Goal: Use online tool/utility: Utilize a website feature to perform a specific function

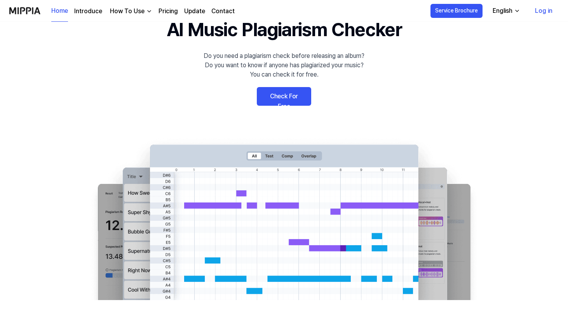
click at [273, 102] on link "Check For Free" at bounding box center [284, 96] width 54 height 19
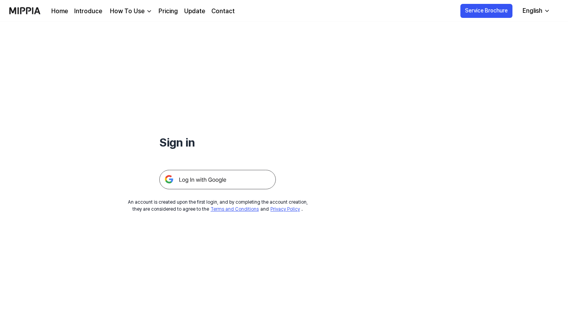
click at [251, 178] on img at bounding box center [217, 179] width 117 height 19
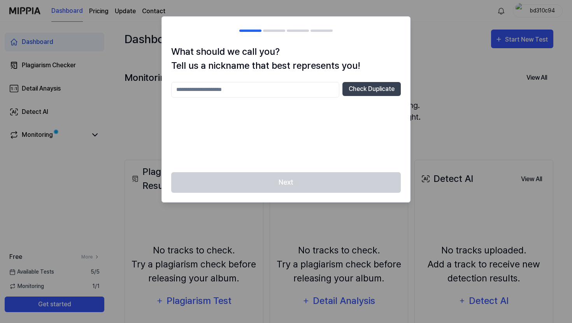
click at [276, 89] on input "text" at bounding box center [255, 90] width 168 height 16
click at [370, 90] on button "Check Duplicate" at bounding box center [371, 89] width 58 height 14
click at [294, 90] on input "text" at bounding box center [255, 90] width 168 height 16
type input "*"
type input "******"
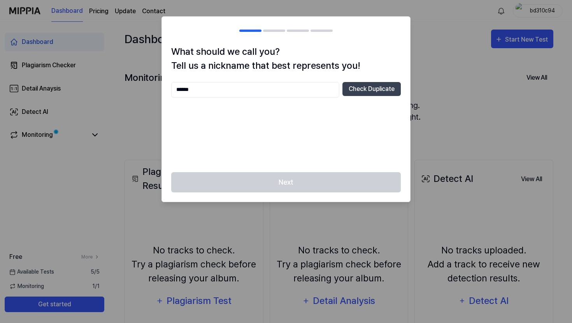
click at [292, 192] on div "Next" at bounding box center [286, 187] width 248 height 30
click at [351, 92] on button "Check Duplicate" at bounding box center [371, 89] width 58 height 14
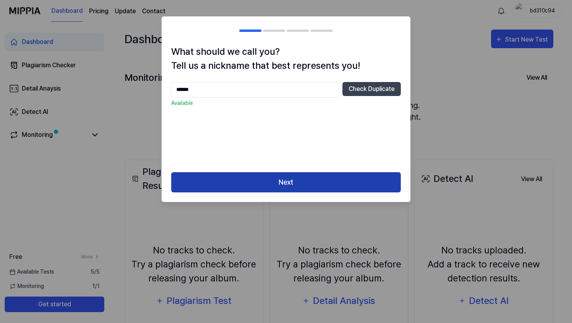
click at [315, 177] on button "Next" at bounding box center [285, 182] width 229 height 21
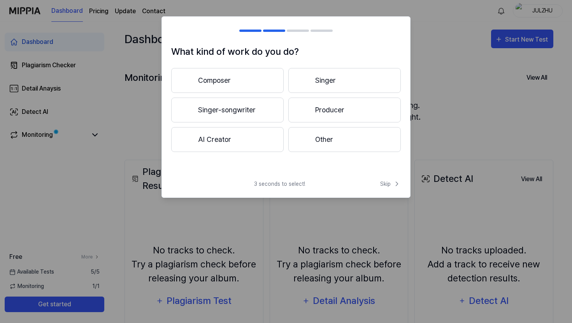
click at [313, 142] on button "Other" at bounding box center [344, 139] width 112 height 25
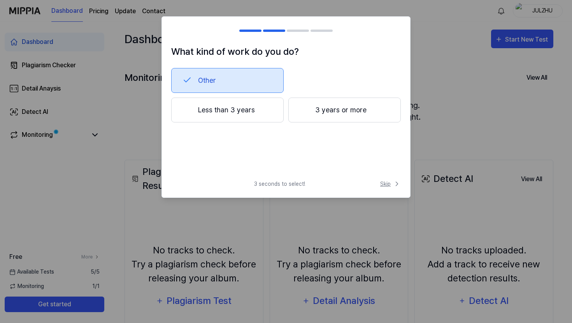
click at [387, 184] on span "Skip" at bounding box center [390, 184] width 21 height 8
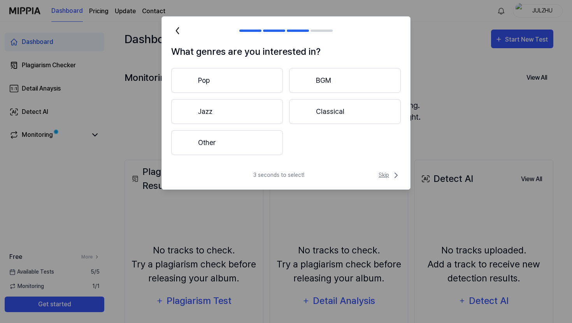
click at [385, 174] on span "Skip" at bounding box center [389, 175] width 22 height 9
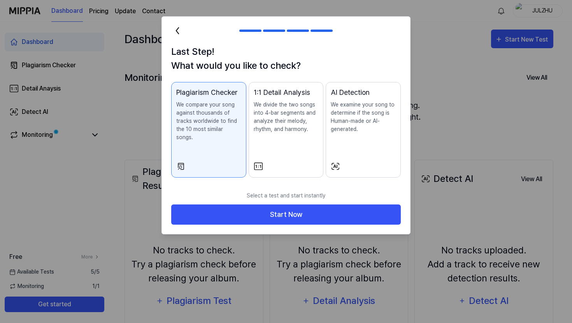
click at [385, 174] on div "Last Step! What would you like to check? Plagiarism Checker We compare your son…" at bounding box center [286, 116] width 248 height 142
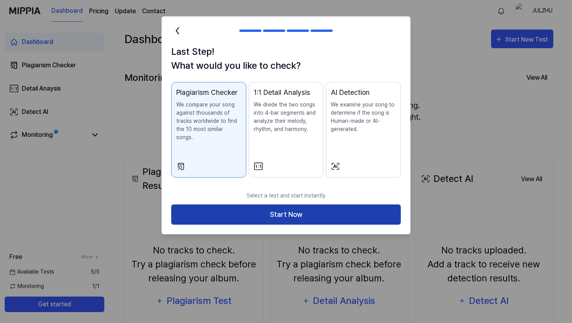
click at [375, 205] on button "Start Now" at bounding box center [285, 215] width 229 height 21
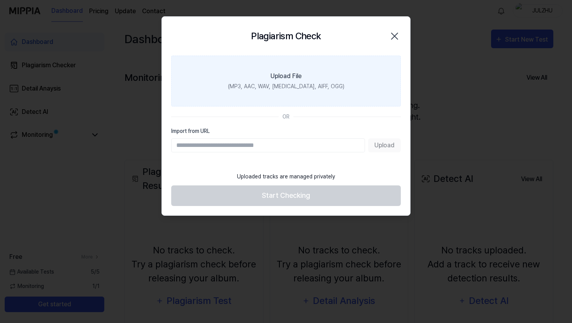
click at [294, 73] on div "Upload File" at bounding box center [285, 76] width 31 height 9
click at [0, 0] on input "Upload File (MP3, AAC, WAV, [MEDICAL_DATA], AIFF, OGG)" at bounding box center [0, 0] width 0 height 0
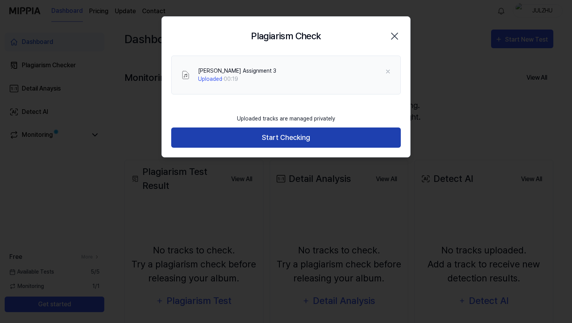
click at [308, 138] on button "Start Checking" at bounding box center [285, 138] width 229 height 21
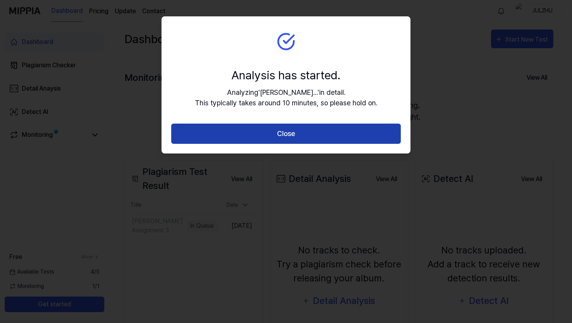
click at [308, 140] on button "Close" at bounding box center [285, 134] width 229 height 21
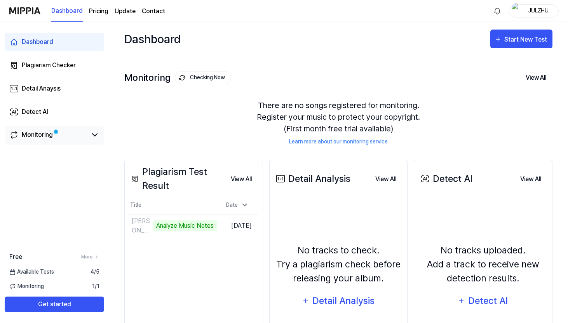
click at [54, 138] on link "Monitoring" at bounding box center [48, 134] width 78 height 9
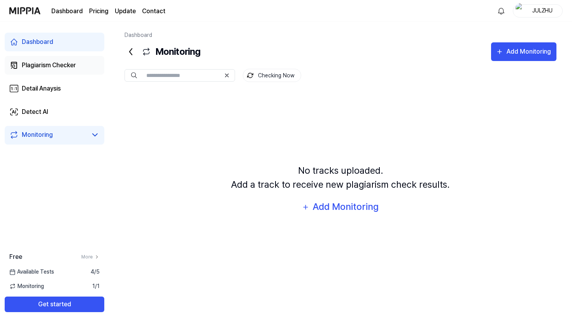
click at [58, 63] on div "Plagiarism Checker" at bounding box center [49, 65] width 54 height 9
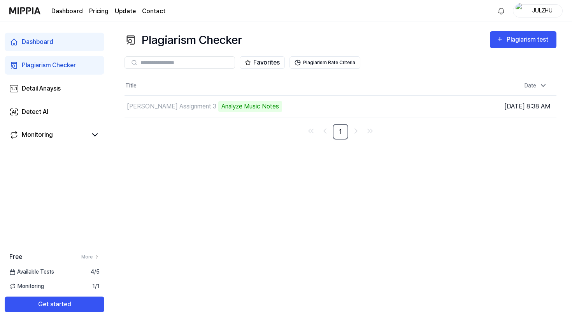
click at [59, 49] on link "Dashboard" at bounding box center [55, 42] width 100 height 19
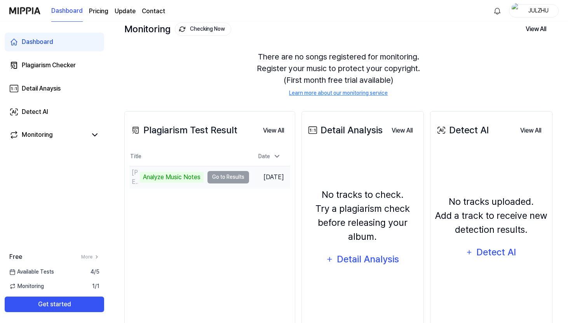
scroll to position [51, 0]
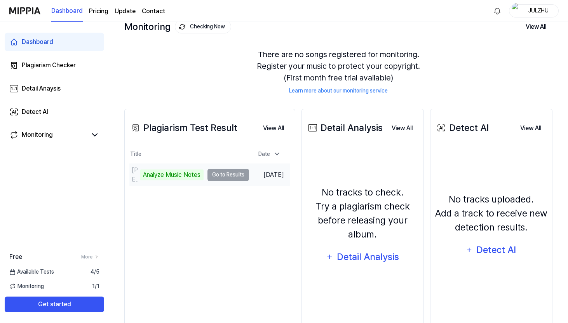
click at [217, 177] on td "[PERSON_NAME] Assignment 3 Analyze Music Notes Go to Results" at bounding box center [189, 175] width 120 height 22
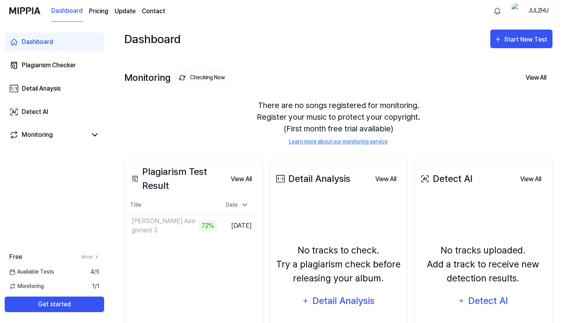
scroll to position [0, 0]
click at [165, 224] on td "[PERSON_NAME] Assignment 3 Go to Results" at bounding box center [172, 226] width 87 height 22
click at [193, 226] on button "Go to Results" at bounding box center [196, 226] width 42 height 12
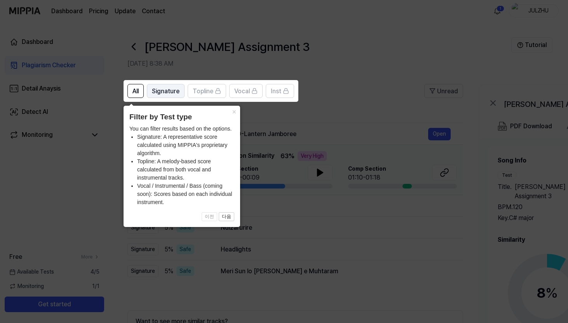
click at [173, 92] on span "Signature" at bounding box center [166, 91] width 28 height 9
click at [136, 89] on span "All" at bounding box center [136, 91] width 6 height 9
click at [234, 114] on button "×" at bounding box center [234, 111] width 12 height 11
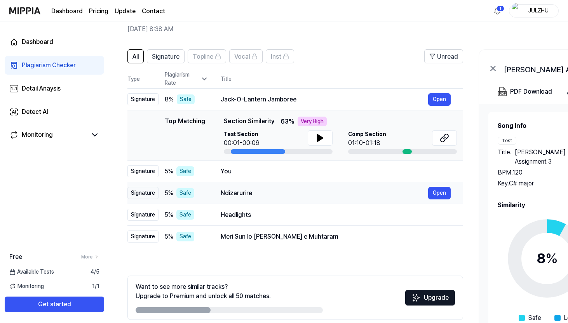
scroll to position [69, 0]
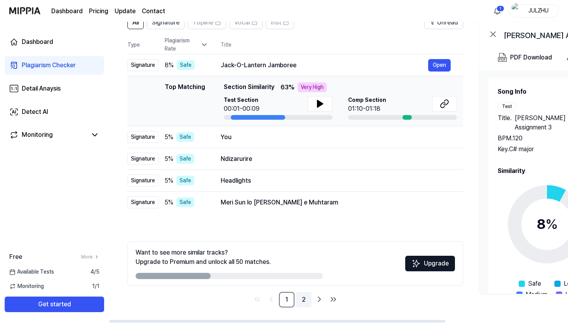
click at [302, 294] on link "2" at bounding box center [304, 300] width 16 height 16
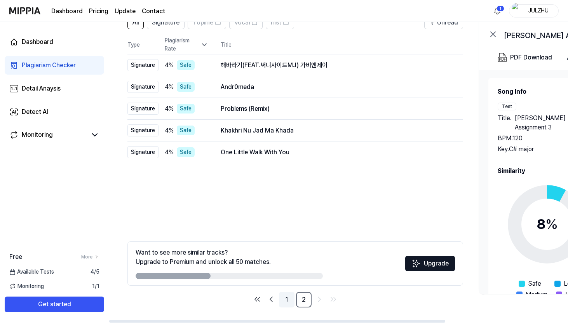
click at [289, 296] on link "1" at bounding box center [287, 300] width 16 height 16
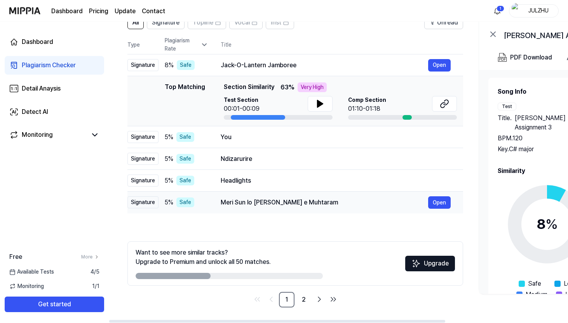
scroll to position [0, 0]
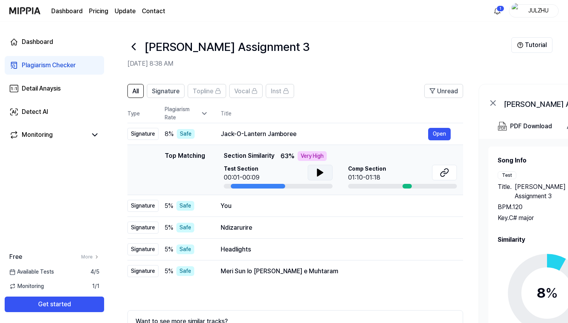
click at [309, 173] on button at bounding box center [320, 173] width 25 height 16
click at [320, 171] on icon at bounding box center [320, 172] width 5 height 7
click at [320, 171] on icon at bounding box center [320, 172] width 9 height 9
click at [446, 167] on button at bounding box center [444, 173] width 25 height 16
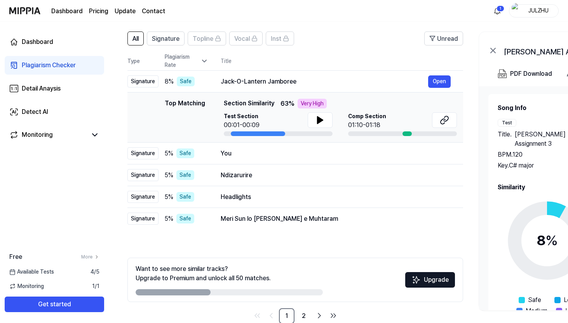
scroll to position [53, 0]
click at [156, 39] on span "Signature" at bounding box center [166, 38] width 28 height 9
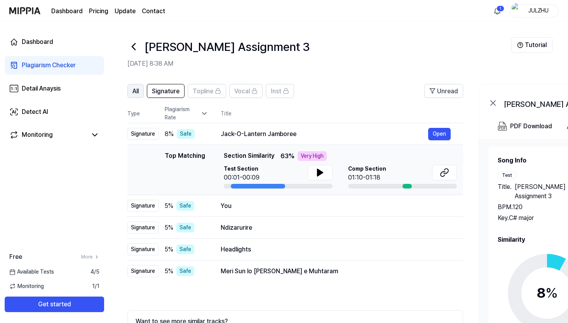
click at [142, 92] on button "All" at bounding box center [136, 91] width 16 height 14
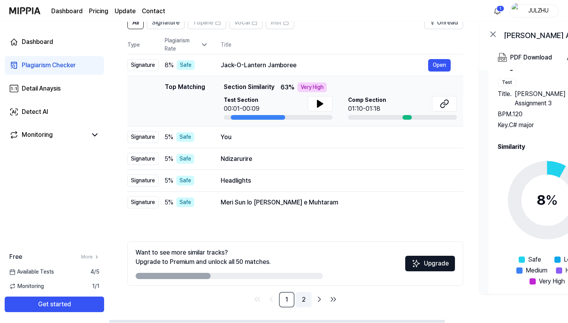
click at [304, 300] on link "2" at bounding box center [304, 300] width 16 height 16
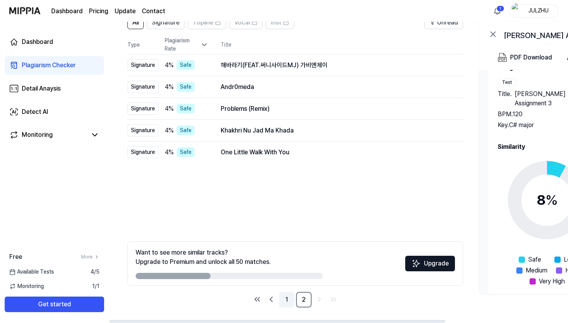
click at [290, 300] on link "1" at bounding box center [287, 300] width 16 height 16
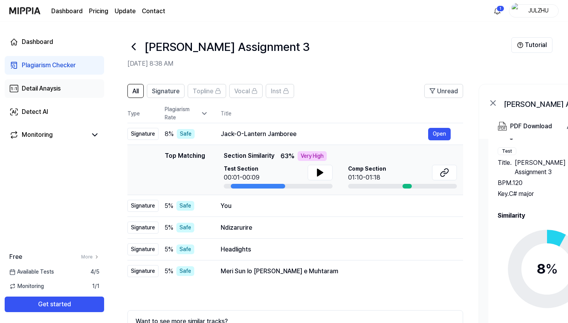
click at [67, 95] on link "Detail Anaysis" at bounding box center [55, 88] width 100 height 19
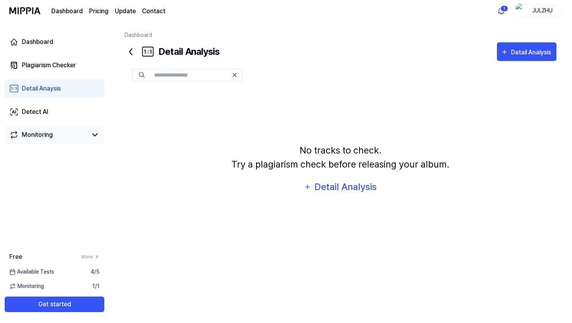
click at [61, 136] on link "Monitoring" at bounding box center [48, 134] width 78 height 9
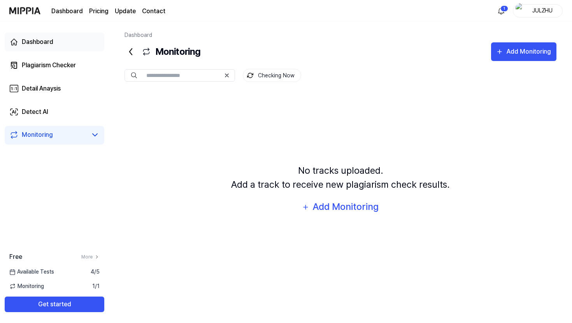
click at [67, 41] on link "Dashboard" at bounding box center [55, 42] width 100 height 19
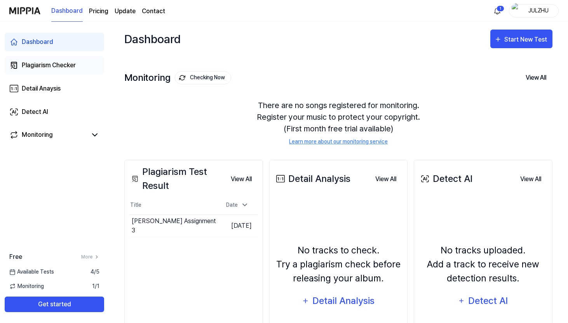
click at [88, 56] on link "Plagiarism Checker" at bounding box center [55, 65] width 100 height 19
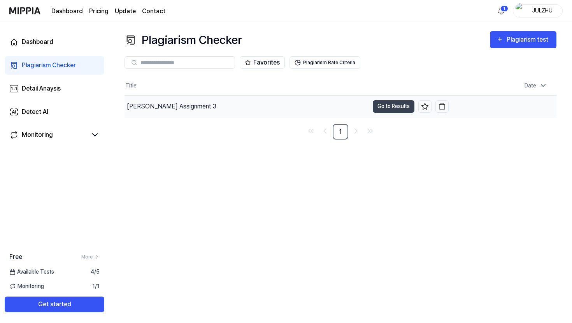
click at [165, 110] on div "[PERSON_NAME] Assignment 3" at bounding box center [171, 106] width 89 height 9
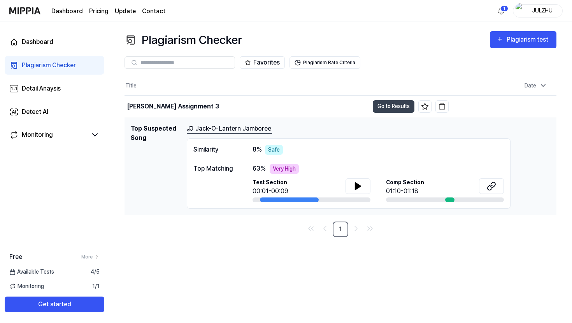
click at [260, 167] on span "63 %" at bounding box center [258, 168] width 13 height 9
click at [483, 187] on button at bounding box center [491, 186] width 25 height 16
click at [360, 187] on icon at bounding box center [357, 186] width 9 height 9
click at [190, 103] on div "[PERSON_NAME] Assignment 3" at bounding box center [173, 106] width 92 height 9
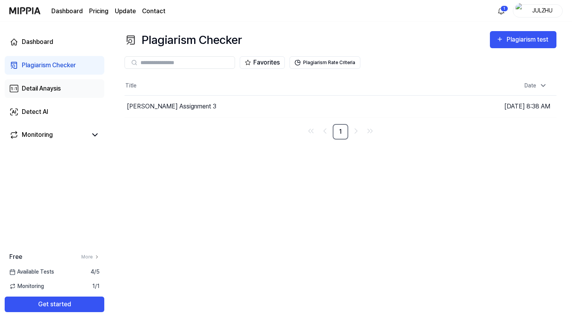
click at [72, 88] on link "Detail Anaysis" at bounding box center [55, 88] width 100 height 19
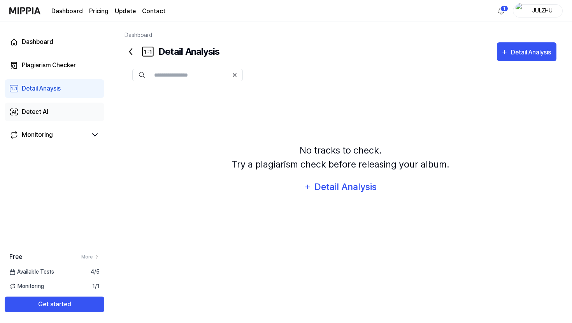
click at [65, 108] on link "Detect AI" at bounding box center [55, 112] width 100 height 19
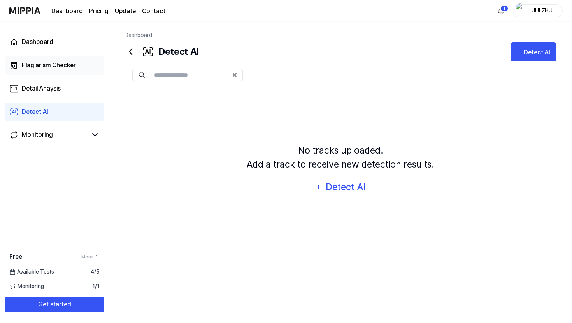
click at [49, 64] on div "Plagiarism Checker" at bounding box center [49, 65] width 54 height 9
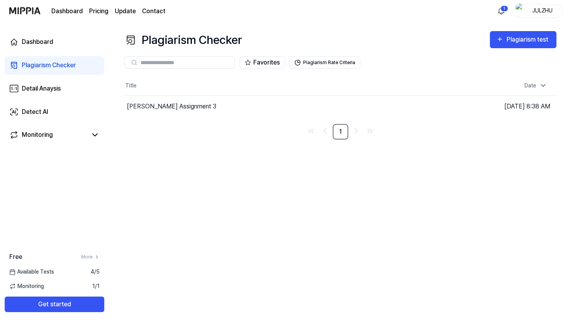
click at [52, 59] on link "Plagiarism Checker" at bounding box center [55, 65] width 100 height 19
click at [48, 46] on div "Dashboard" at bounding box center [37, 41] width 31 height 9
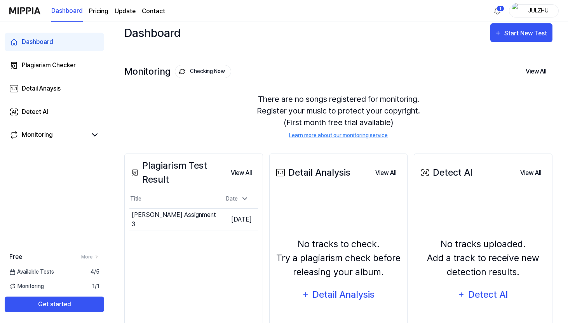
scroll to position [75, 0]
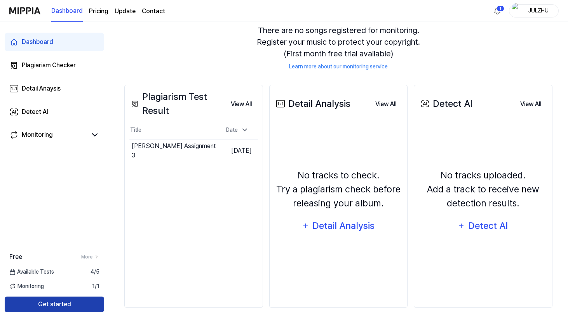
click at [75, 306] on button "Get started" at bounding box center [55, 305] width 100 height 16
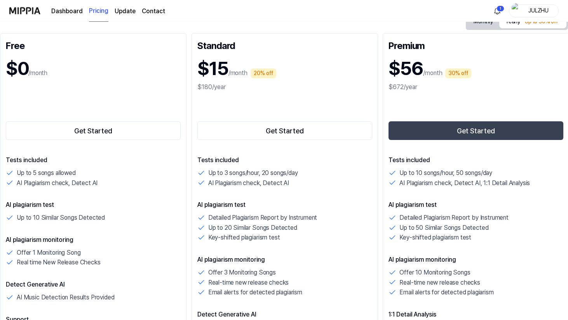
scroll to position [96, 0]
